Goal: Find contact information: Find contact information

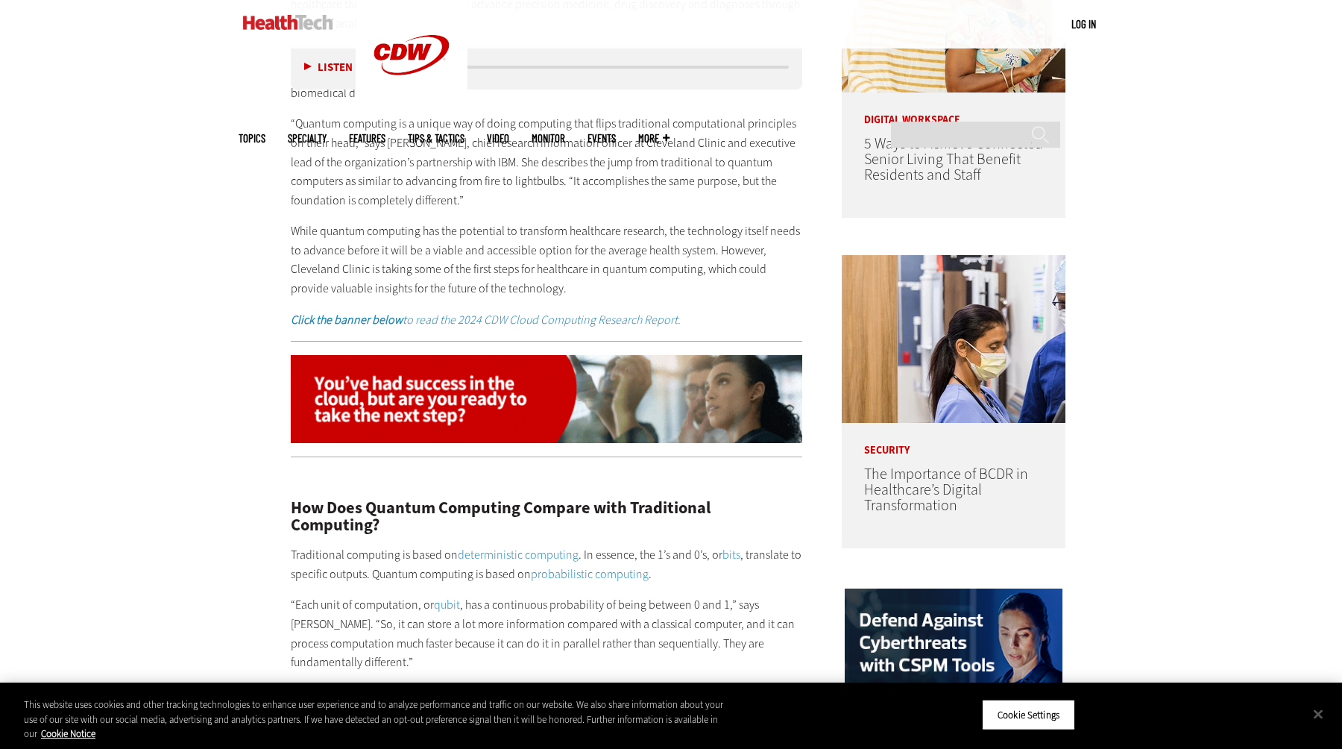
scroll to position [961, 0]
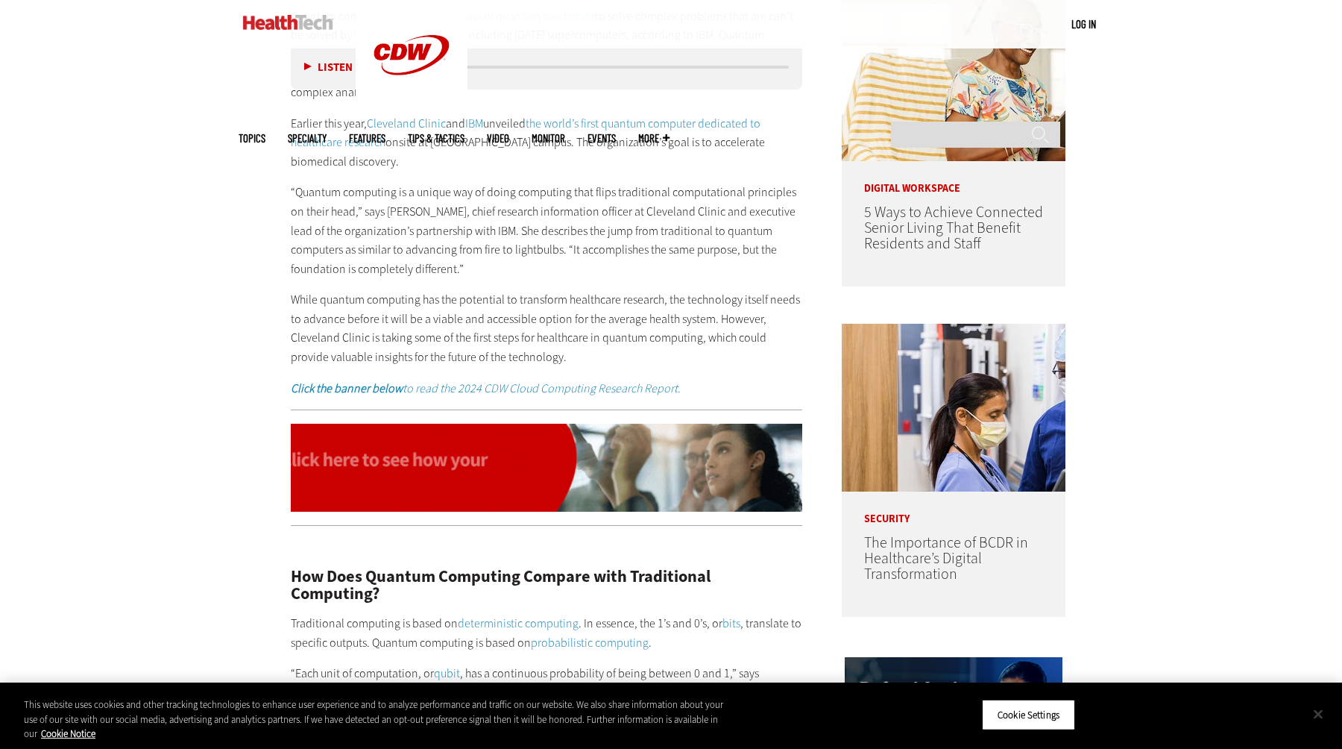
click at [1311, 718] on button "Close" at bounding box center [1318, 713] width 33 height 33
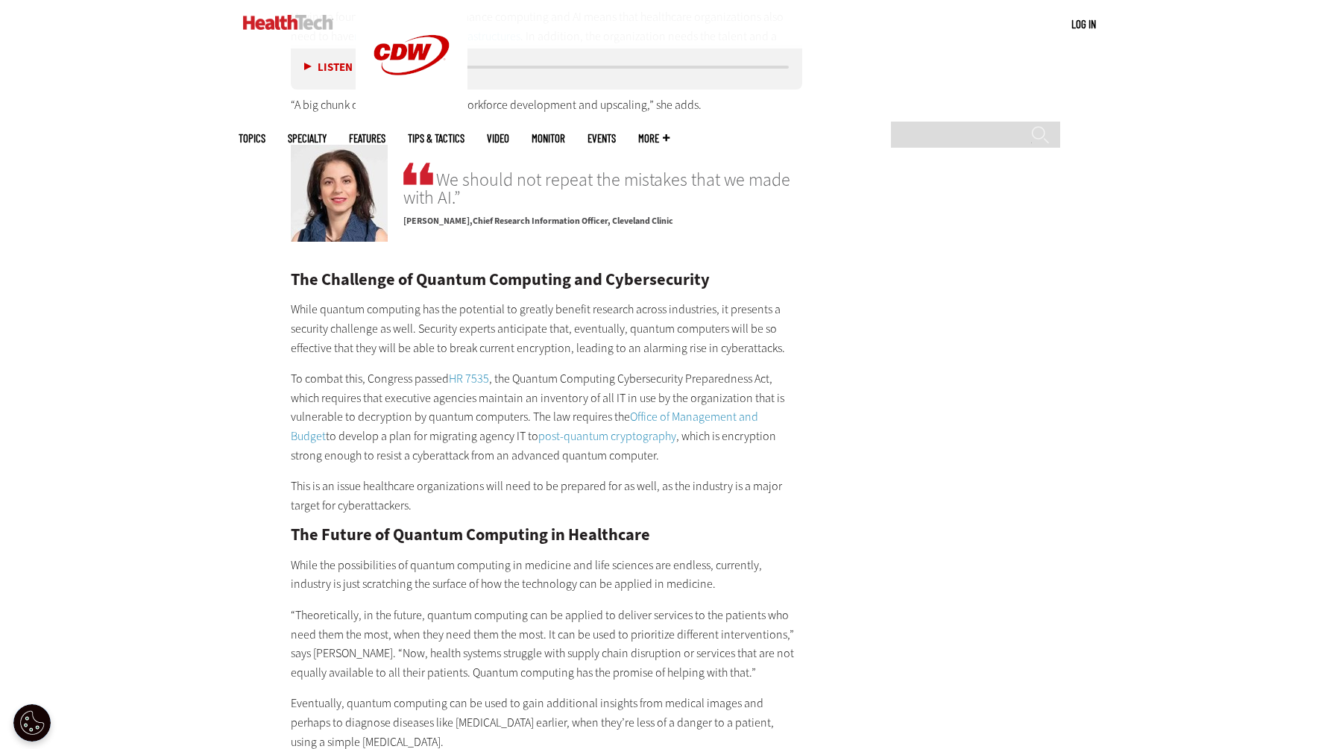
scroll to position [3205, 0]
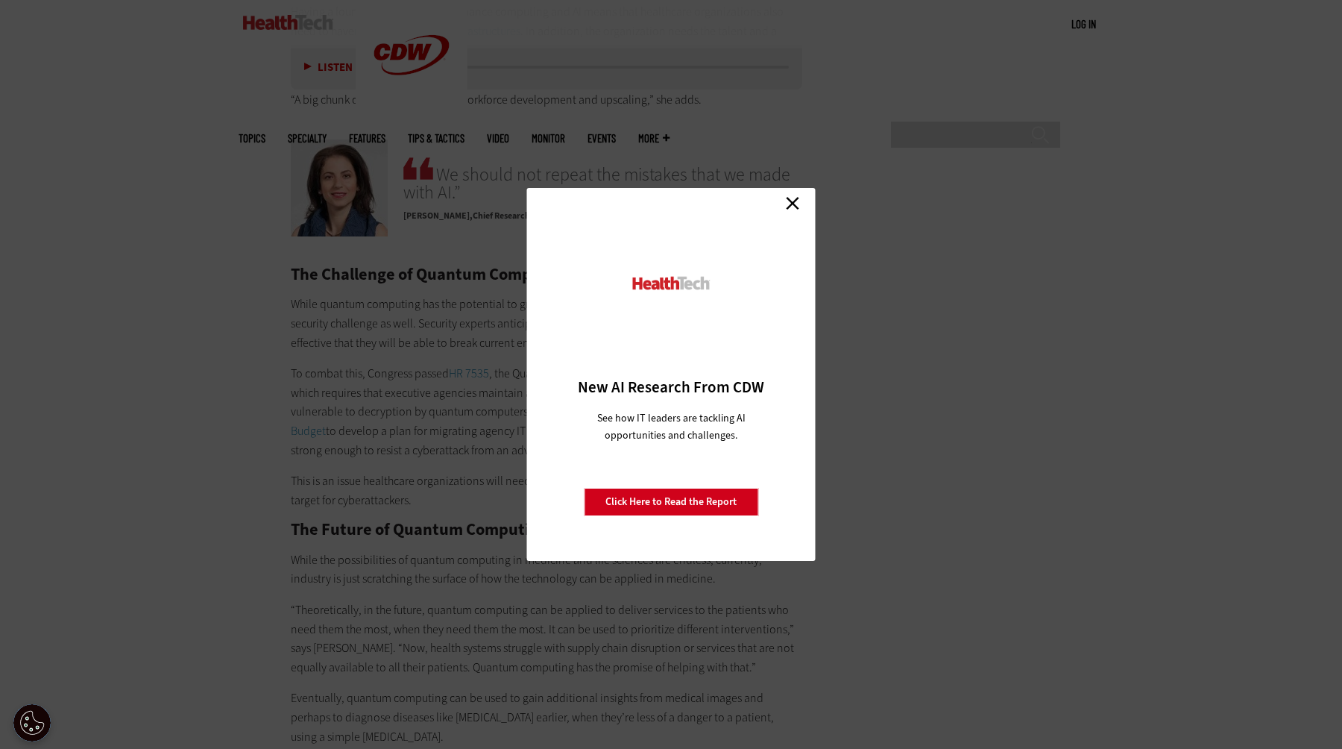
click at [794, 199] on link "Close" at bounding box center [793, 203] width 22 height 22
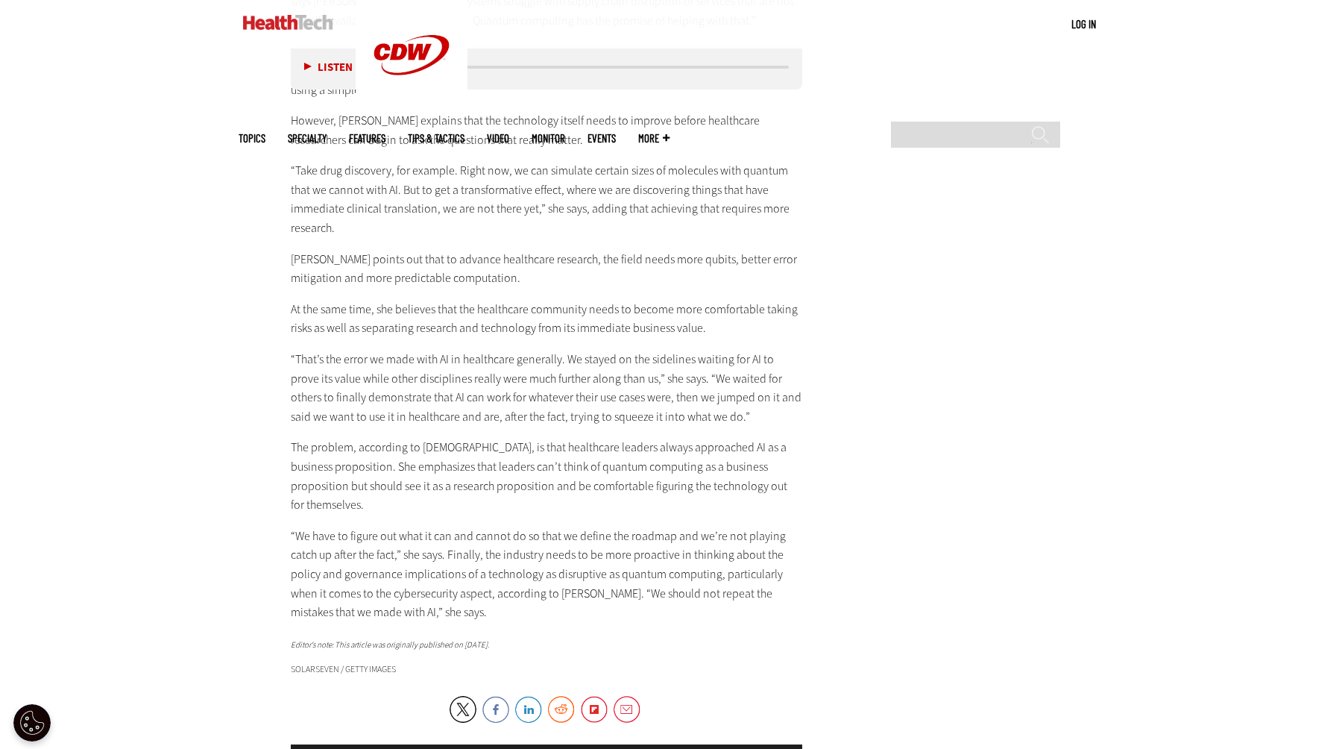
scroll to position [3865, 0]
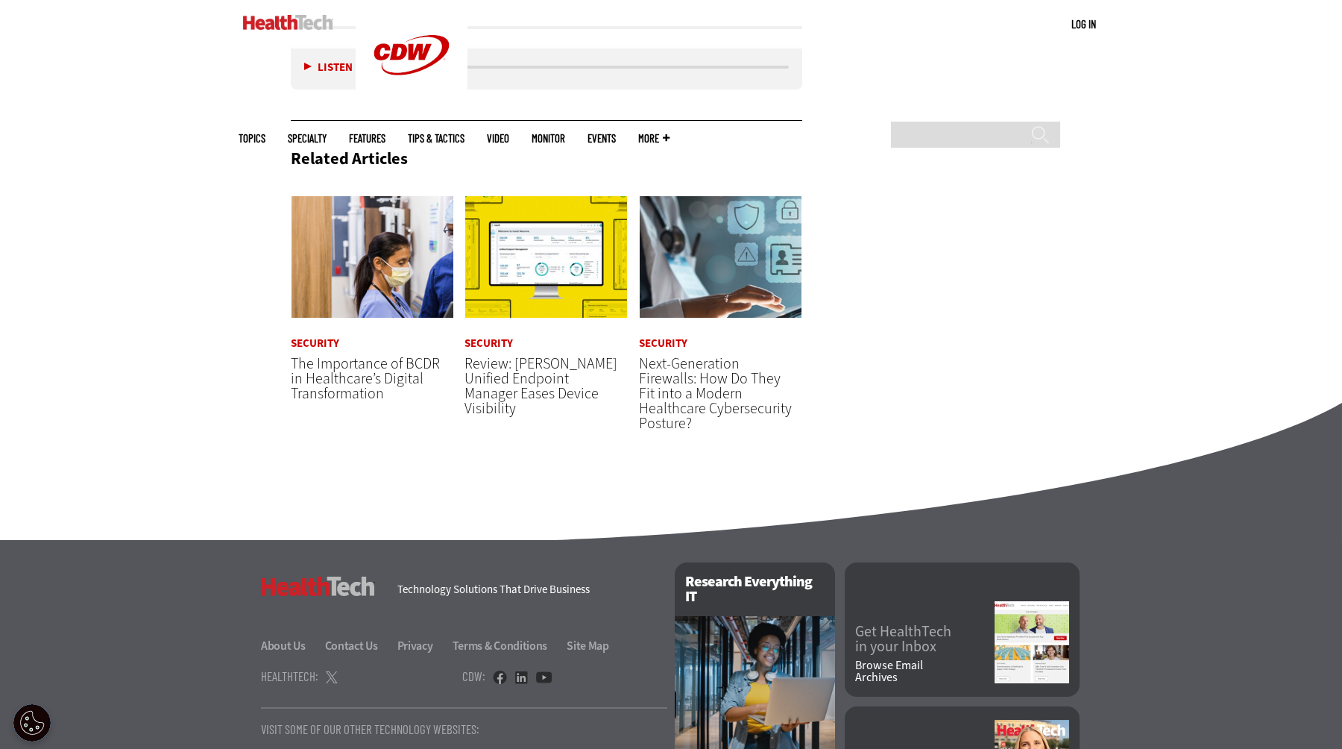
scroll to position [4788, 0]
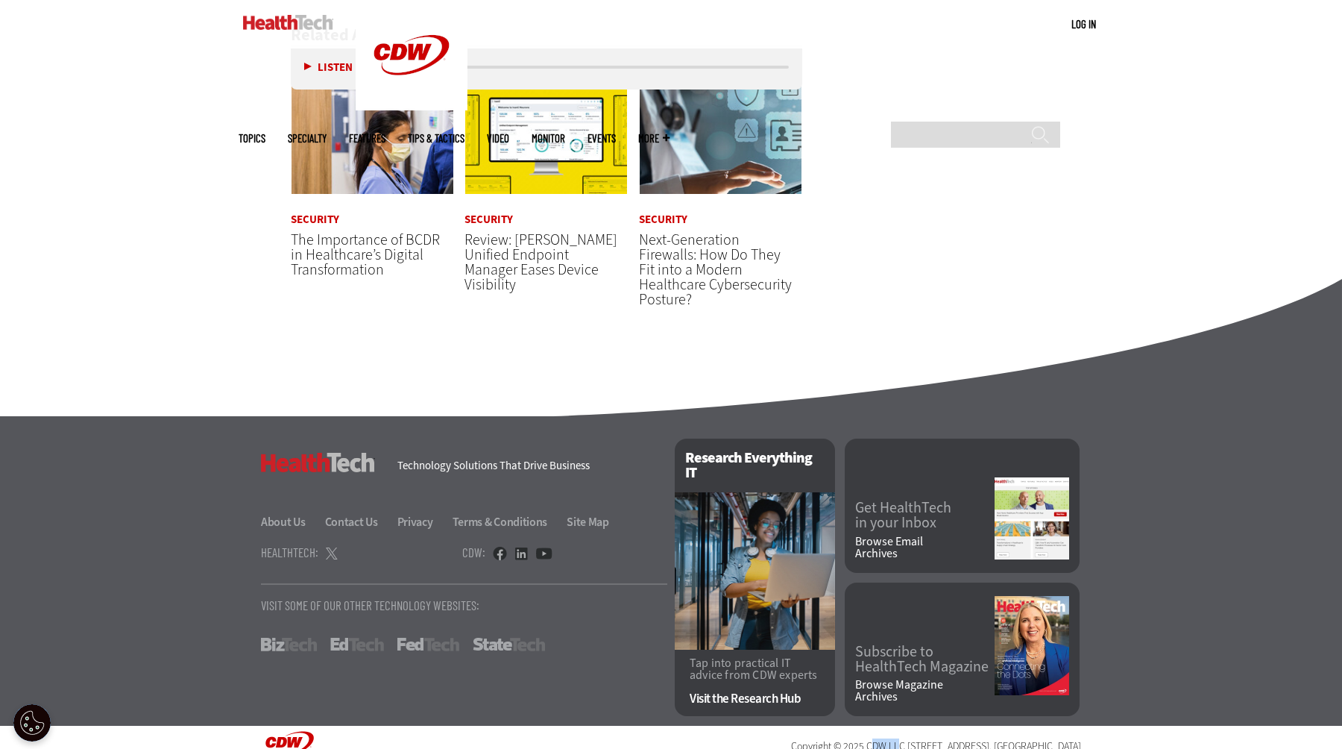
drag, startPoint x: 845, startPoint y: 717, endPoint x: 876, endPoint y: 719, distance: 30.6
click at [876, 739] on span "CDW LLC [STREET_ADDRESS]" at bounding box center [928, 746] width 123 height 14
drag, startPoint x: 880, startPoint y: 718, endPoint x: 844, endPoint y: 717, distance: 36.6
click at [867, 739] on span "CDW LLC [STREET_ADDRESS]" at bounding box center [928, 746] width 123 height 14
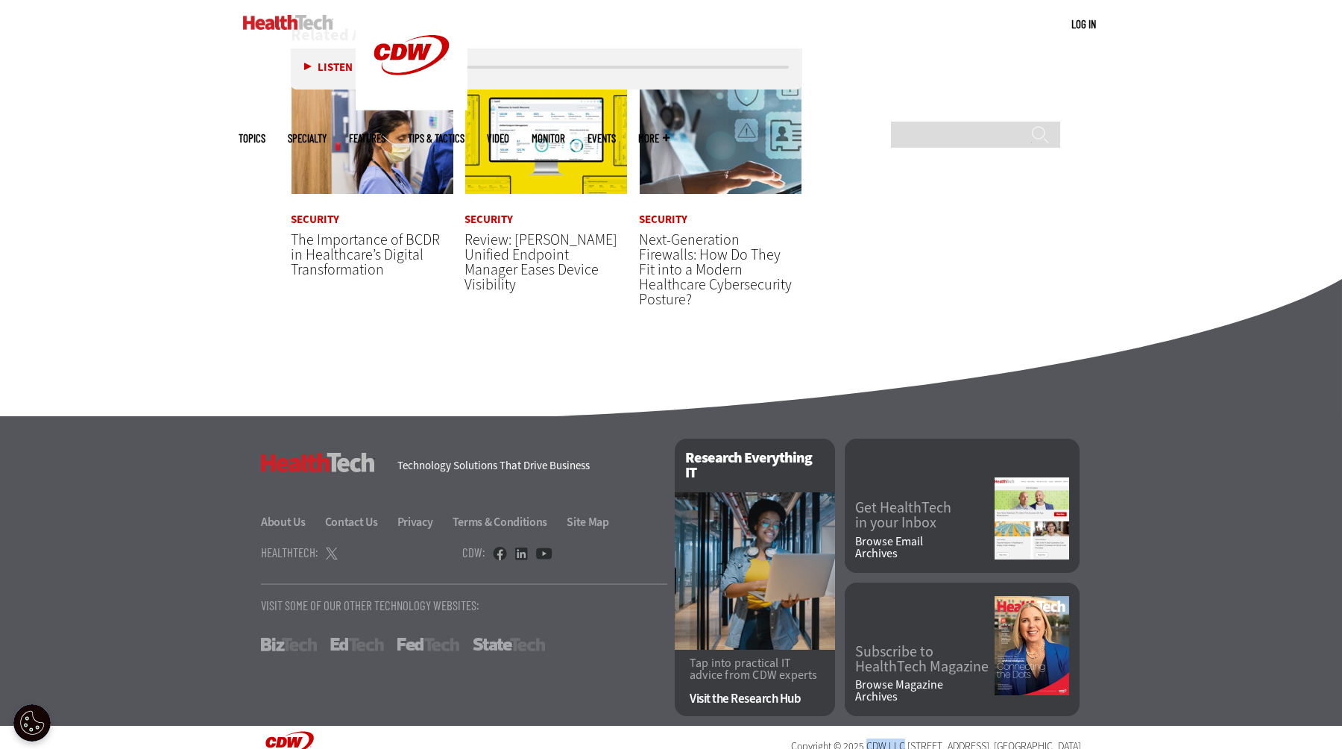
copy span "CDW LLC"
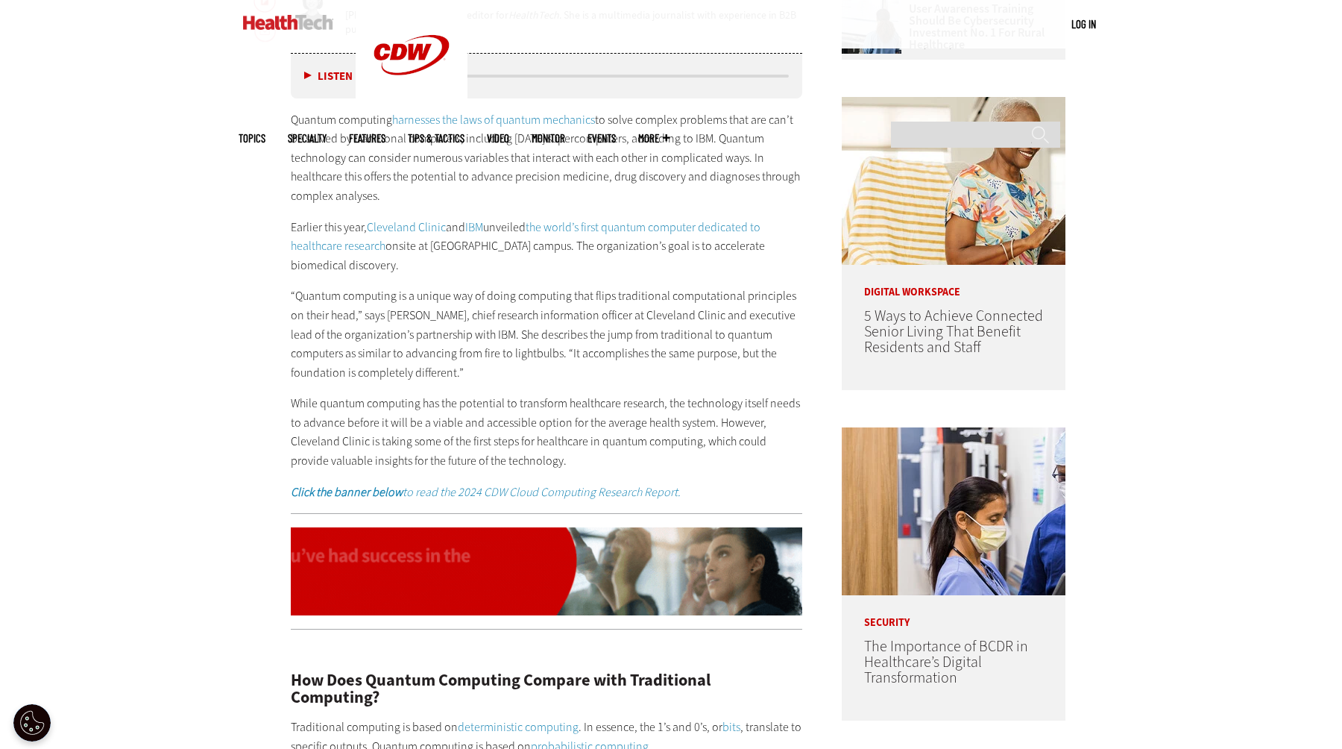
scroll to position [898, 0]
